Goal: Information Seeking & Learning: Learn about a topic

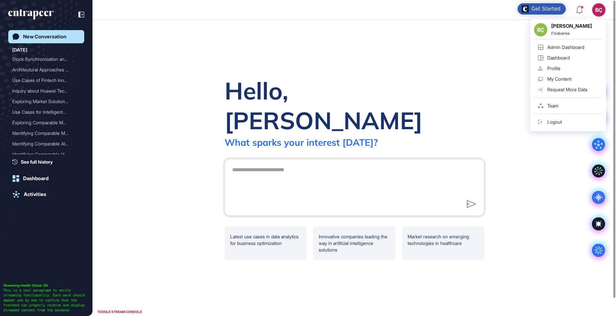
click at [597, 11] on div "BÇ" at bounding box center [599, 9] width 13 height 13
click at [562, 46] on div "Admin Dashboard" at bounding box center [566, 47] width 37 height 5
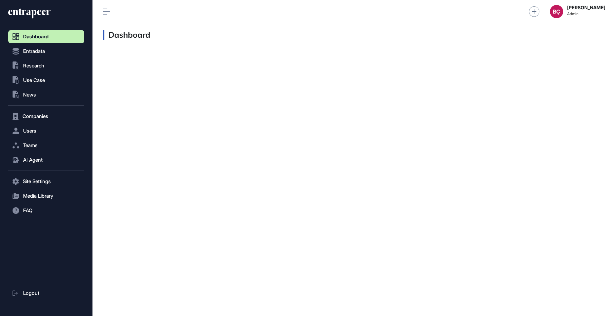
scroll to position [0, 0]
click at [28, 159] on span "AI Agent" at bounding box center [33, 159] width 20 height 5
click at [29, 183] on span "Messages" at bounding box center [31, 185] width 21 height 5
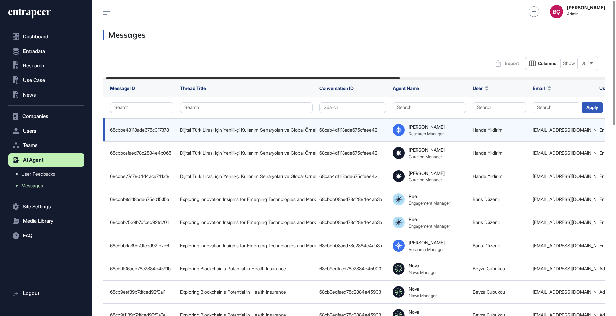
scroll to position [0, 356]
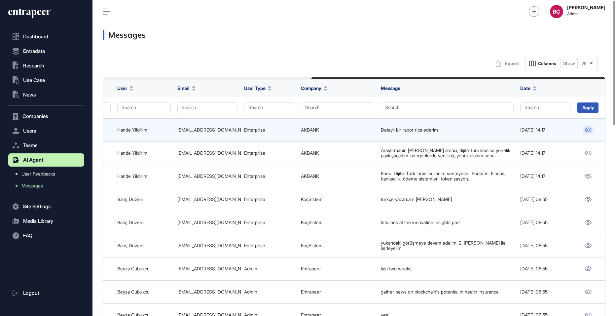
click at [588, 129] on icon at bounding box center [588, 130] width 7 height 5
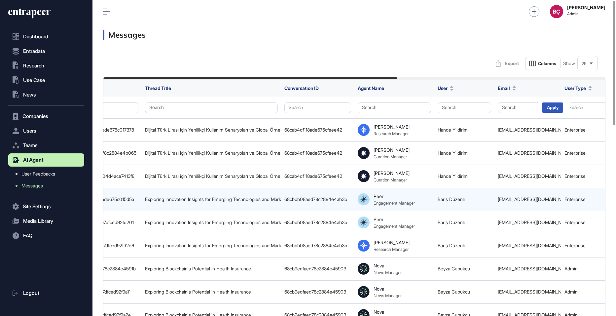
scroll to position [0, 0]
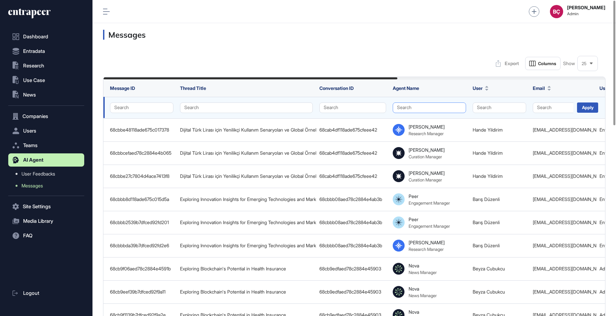
click at [429, 105] on button "Search" at bounding box center [429, 107] width 73 height 11
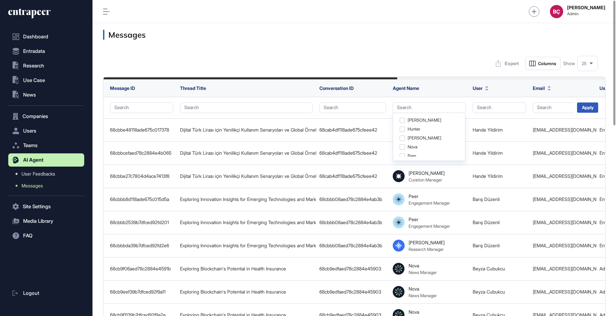
click at [433, 60] on div "Export Columns Show 25" at bounding box center [354, 63] width 503 height 13
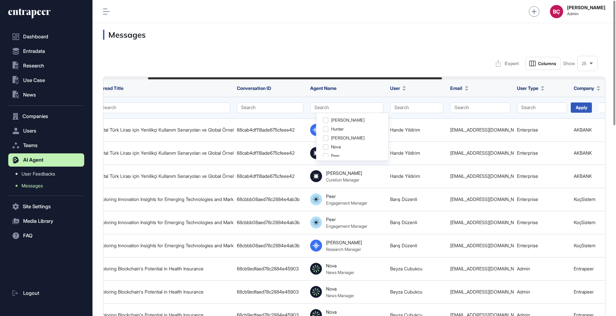
scroll to position [0, 89]
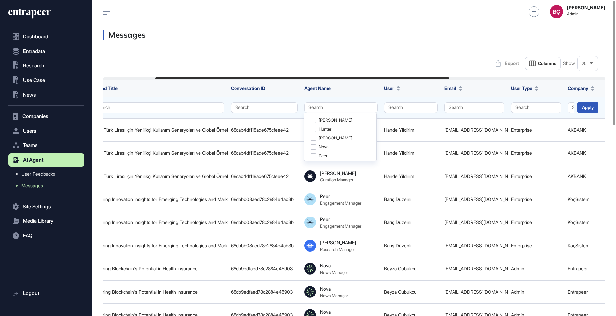
click at [508, 106] on td "Search" at bounding box center [536, 107] width 57 height 21
click at [517, 107] on button "Search" at bounding box center [536, 107] width 50 height 11
click at [522, 121] on div "Enterprise" at bounding box center [534, 120] width 39 height 9
click at [591, 105] on div "Apply" at bounding box center [588, 107] width 21 height 10
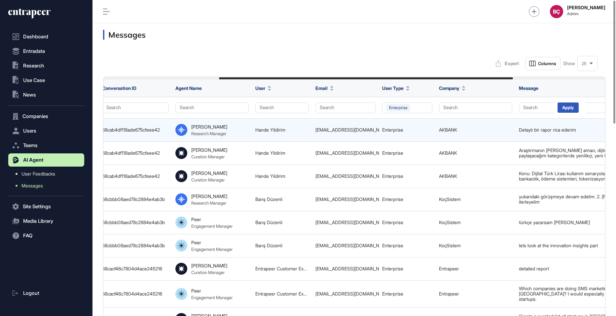
scroll to position [0, 356]
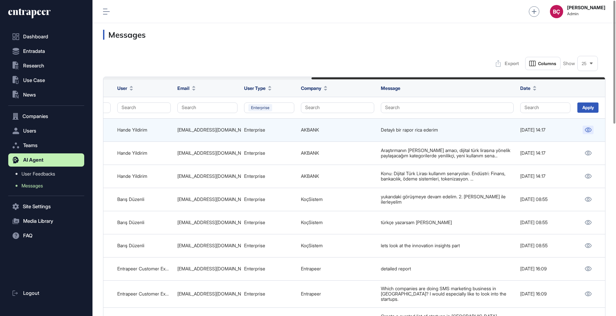
click at [589, 129] on icon at bounding box center [588, 130] width 7 height 5
click at [227, 127] on div "hande.yildirim@akbank.com" at bounding box center [208, 129] width 60 height 5
copy tr "hande.yildirim@akbank.com"
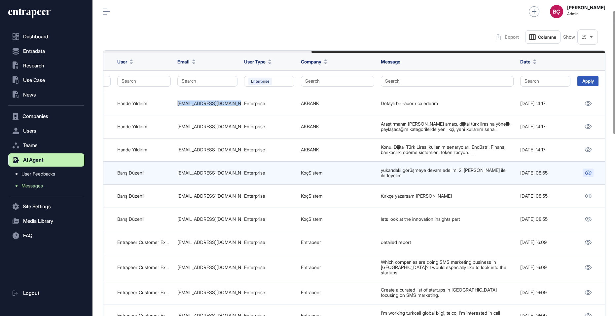
click at [588, 171] on icon at bounding box center [588, 173] width 7 height 5
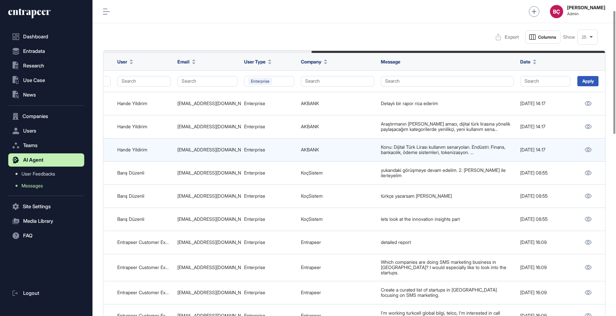
click at [323, 148] on td "AKBANK" at bounding box center [338, 149] width 80 height 23
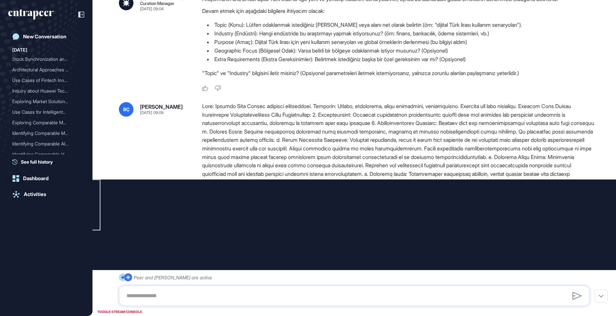
scroll to position [225, 0]
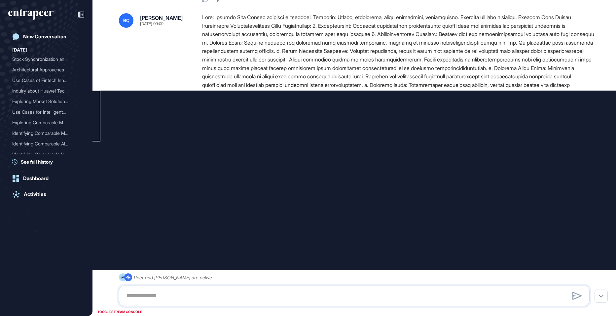
type input "**********"
type input "*"
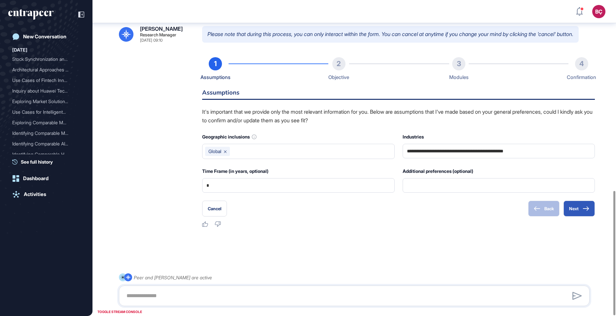
scroll to position [484, 0]
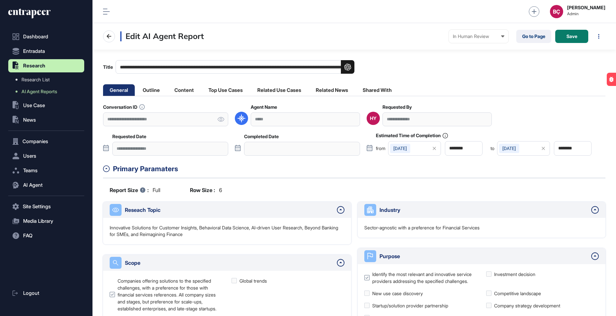
scroll to position [0, 0]
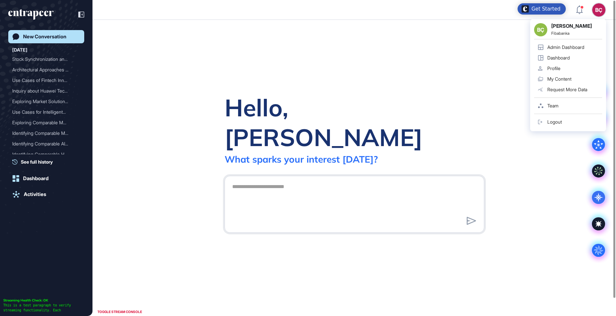
click at [576, 47] on div "Admin Dashboard" at bounding box center [566, 47] width 37 height 5
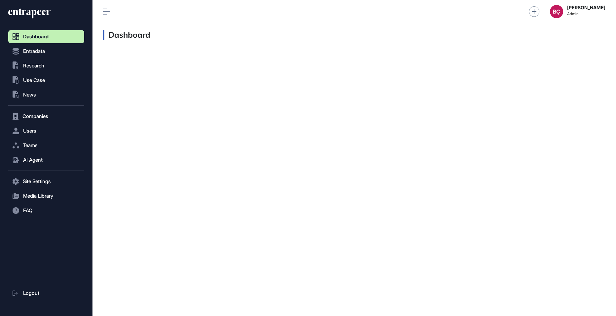
scroll to position [0, 0]
click at [31, 66] on span "Research" at bounding box center [33, 65] width 21 height 5
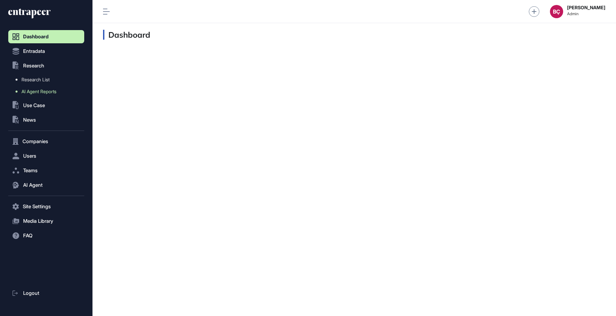
click at [31, 94] on span "AI Agent Reports" at bounding box center [38, 91] width 35 height 5
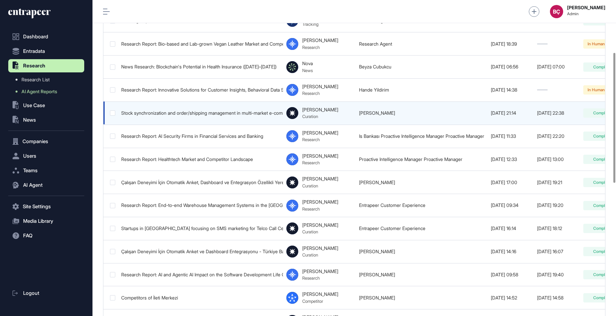
scroll to position [0, 93]
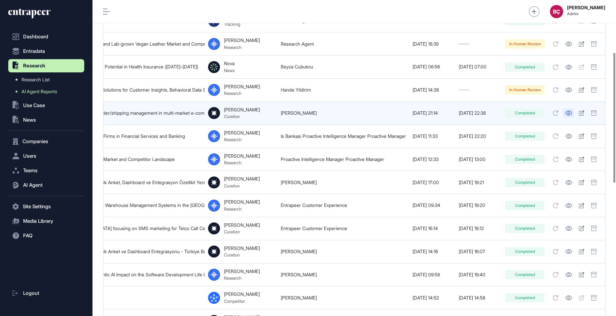
click at [564, 109] on link at bounding box center [569, 113] width 11 height 9
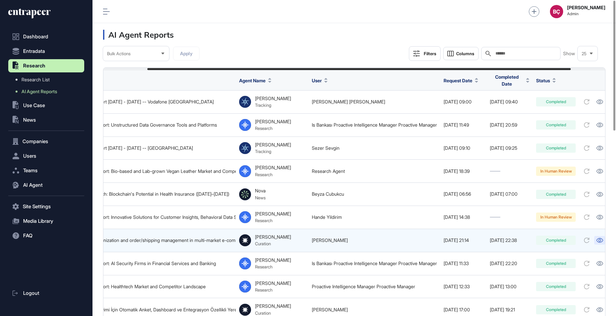
scroll to position [0, 0]
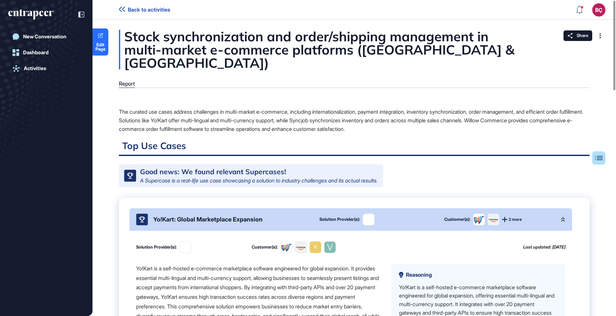
click at [234, 215] on div "Yo!Kart: Global Marketplace Expansion" at bounding box center [222, 220] width 173 height 12
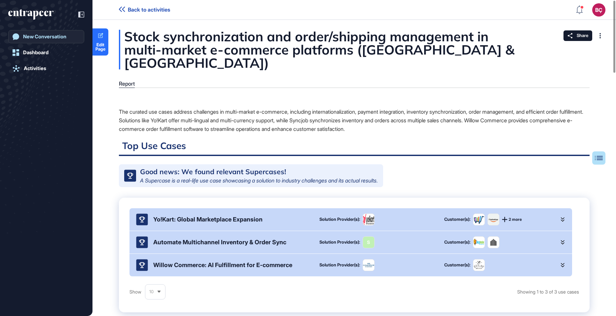
click at [56, 38] on div "New Conversation" at bounding box center [44, 37] width 43 height 6
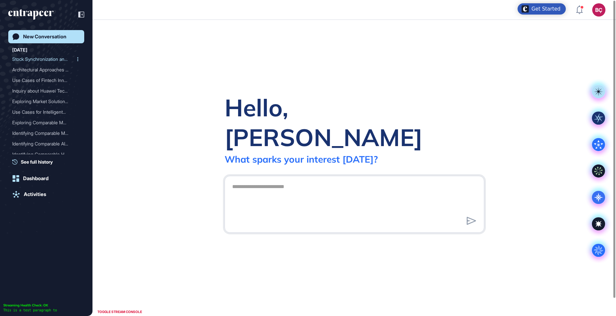
click at [48, 61] on div "Stock Synchronization and..." at bounding box center [43, 59] width 63 height 11
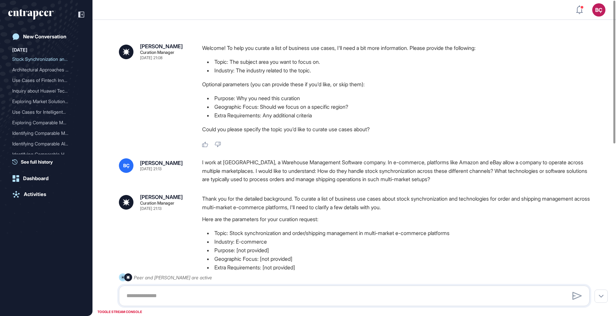
click at [224, 162] on div "I work at Helm, a Warehouse Management Software company. In e-commerce, platfor…" at bounding box center [398, 170] width 393 height 25
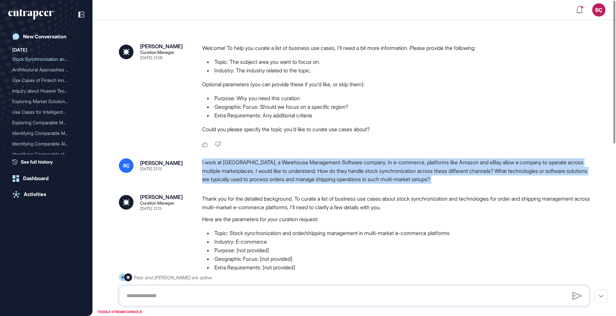
copy div "I work at Helm, a Warehouse Management Software company. In e-commerce, platfor…"
click at [224, 165] on div "I work at Helm, a Warehouse Management Software company. In e-commerce, platfor…" at bounding box center [398, 170] width 393 height 25
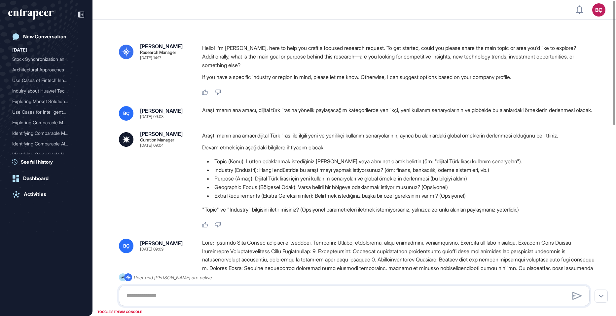
scroll to position [135, 0]
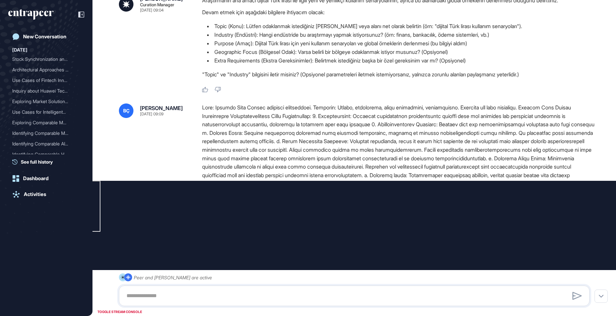
type input "**********"
type input "*"
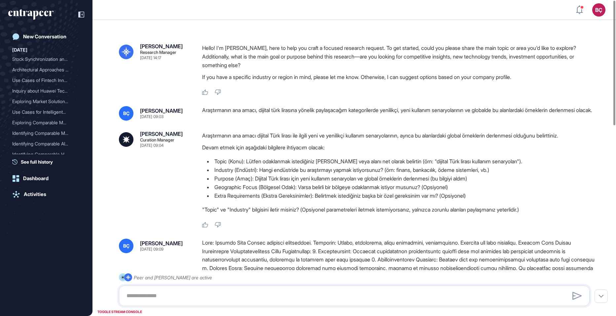
click at [237, 111] on div "Araştırmanın ana amacı, dijital türk lirasına yönelik paylaşacağım kategorilerd…" at bounding box center [398, 113] width 393 height 15
click at [244, 137] on p "Araştırmanın ana amacı dijital Türk lirası ile ilgili yeni ve yenilikçi kullanı…" at bounding box center [398, 135] width 393 height 9
click at [241, 139] on p "Araştırmanın ana amacı dijital Türk lirası ile ilgili yeni ve yenilikçi kullanı…" at bounding box center [398, 135] width 393 height 9
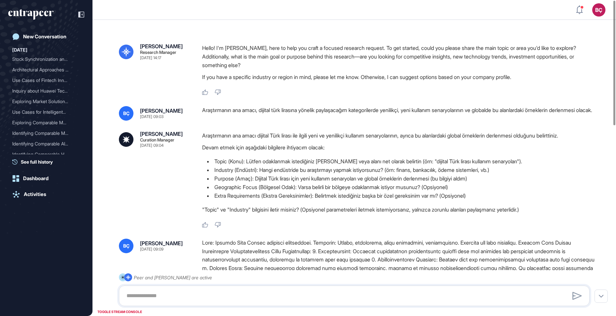
click at [241, 139] on p "Araştırmanın ana amacı dijital Türk lirası ile ilgili yeni ve yenilikçi kullanı…" at bounding box center [398, 135] width 393 height 9
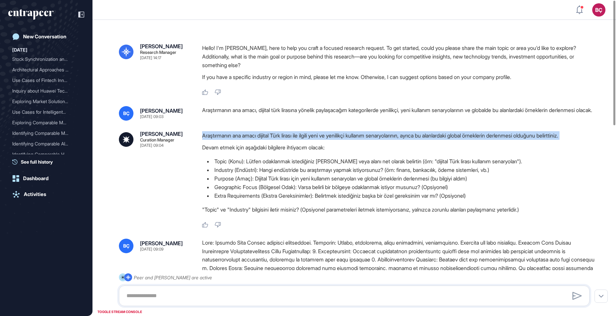
click at [239, 143] on div "Araştırmanın ana amacı dijital Türk lirası ile ilgili yeni ve yenilikçi kullanı…" at bounding box center [398, 174] width 393 height 86
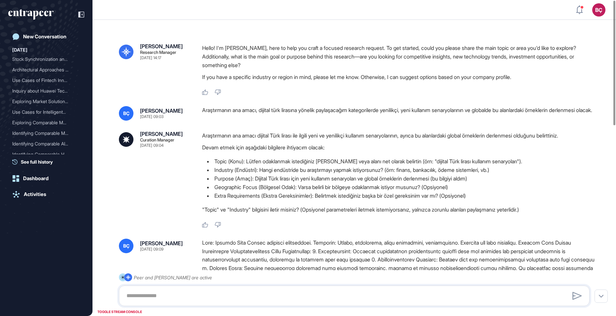
click at [237, 140] on p "Araştırmanın ana amacı dijital Türk lirası ile ilgili yeni ve yenilikçi kullanı…" at bounding box center [398, 135] width 393 height 9
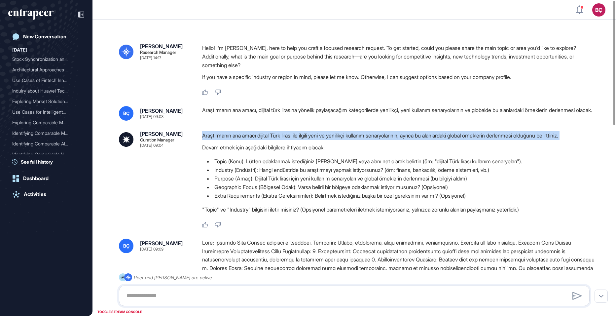
click at [237, 140] on p "Araştırmanın ana amacı dijital Türk lirası ile ilgili yeni ve yenilikçi kullanı…" at bounding box center [398, 135] width 393 height 9
click at [231, 145] on p "Devam etmek için aşağıdaki bilgilere ihtiyacım olacak:" at bounding box center [398, 147] width 393 height 9
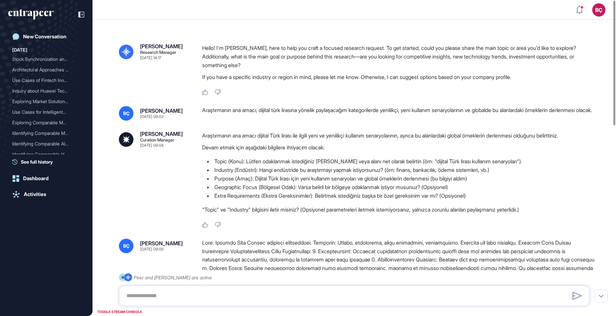
click at [248, 139] on p "Araştırmanın ana amacı dijital Türk lirası ile ilgili yeni ve yenilikçi kullanı…" at bounding box center [398, 135] width 393 height 9
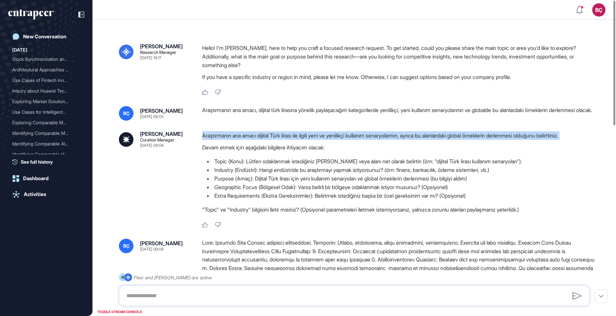
click at [248, 139] on p "Araştırmanın ana amacı dijital Türk lirası ile ilgili yeni ve yenilikçi kullanı…" at bounding box center [398, 135] width 393 height 9
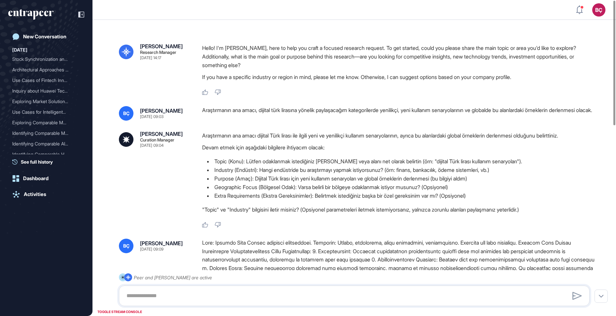
click at [248, 139] on p "Araştırmanın ana amacı dijital Türk lirası ile ilgili yeni ve yenilikçi kullanı…" at bounding box center [398, 135] width 393 height 9
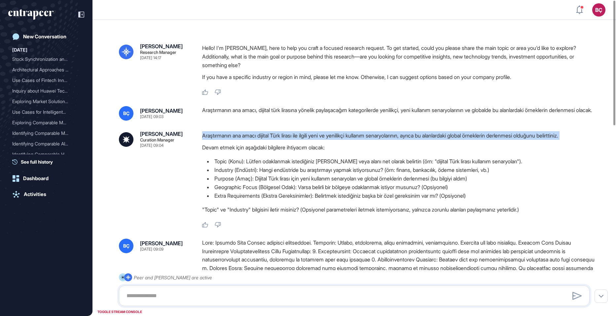
click at [248, 139] on p "Araştırmanın ana amacı dijital Türk lirası ile ilgili yeni ve yenilikçi kullanı…" at bounding box center [398, 135] width 393 height 9
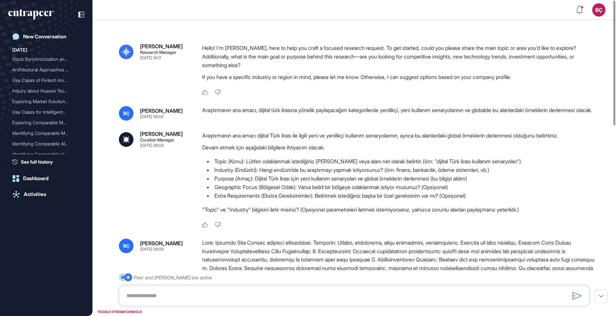
click at [248, 139] on p "Araştırmanın ana amacı dijital Türk lirası ile ilgili yeni ve yenilikçi kullanı…" at bounding box center [398, 135] width 393 height 9
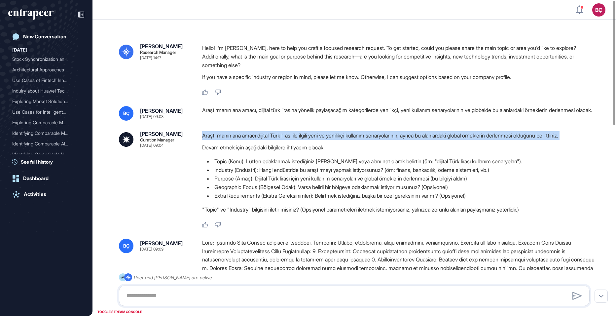
click at [248, 139] on p "Araştırmanın ana amacı dijital Türk lirası ile ilgili yeni ve yenilikçi kullanı…" at bounding box center [398, 135] width 393 height 9
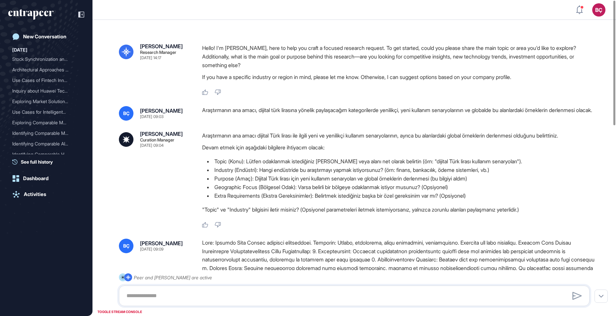
click at [248, 139] on p "Araştırmanın ana amacı dijital Türk lirası ile ilgili yeni ve yenilikçi kullanı…" at bounding box center [398, 135] width 393 height 9
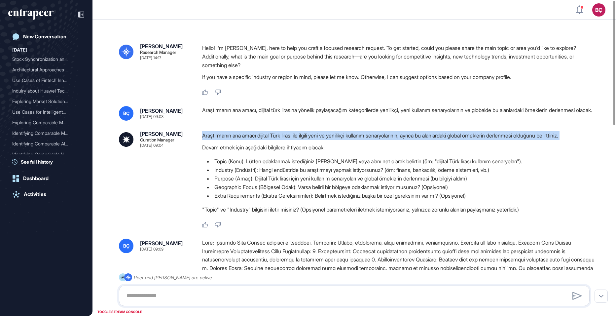
click at [248, 139] on p "Araştırmanın ana amacı dijital Türk lirası ile ilgili yeni ve yenilikçi kullanı…" at bounding box center [398, 135] width 393 height 9
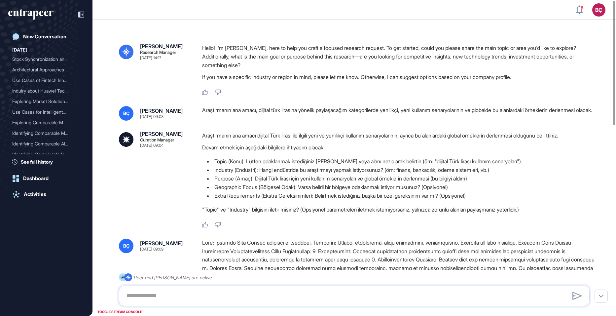
click at [252, 138] on p "Araştırmanın ana amacı dijital Türk lirası ile ilgili yeni ve yenilikçi kullanı…" at bounding box center [398, 135] width 393 height 9
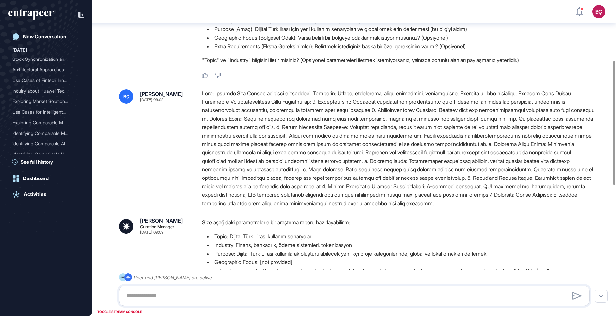
scroll to position [172, 0]
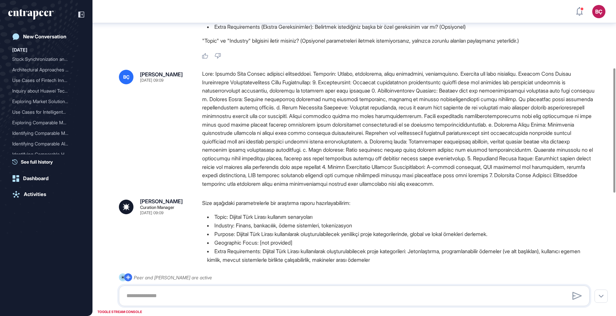
click at [250, 161] on div at bounding box center [398, 129] width 393 height 118
click at [250, 173] on div at bounding box center [398, 129] width 393 height 118
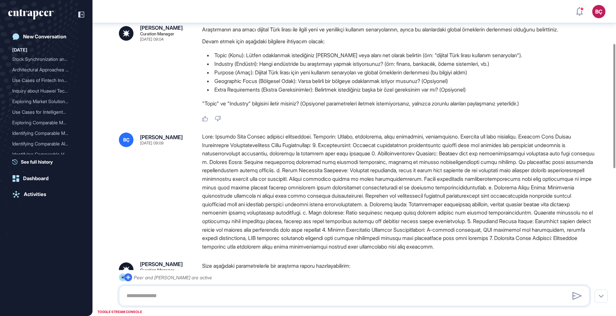
scroll to position [110, 0]
click at [339, 189] on div at bounding box center [398, 191] width 393 height 118
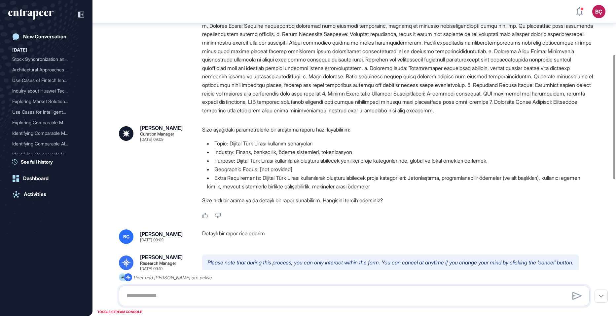
scroll to position [0, 0]
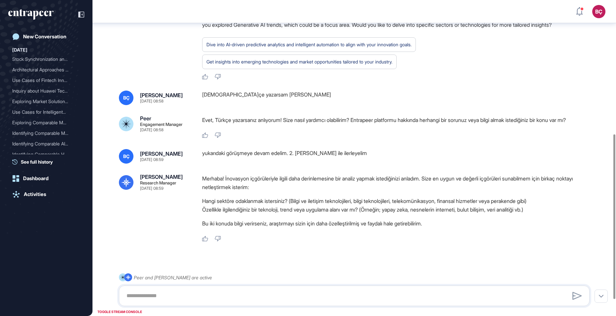
scroll to position [288, 0]
